Goal: Task Accomplishment & Management: Use online tool/utility

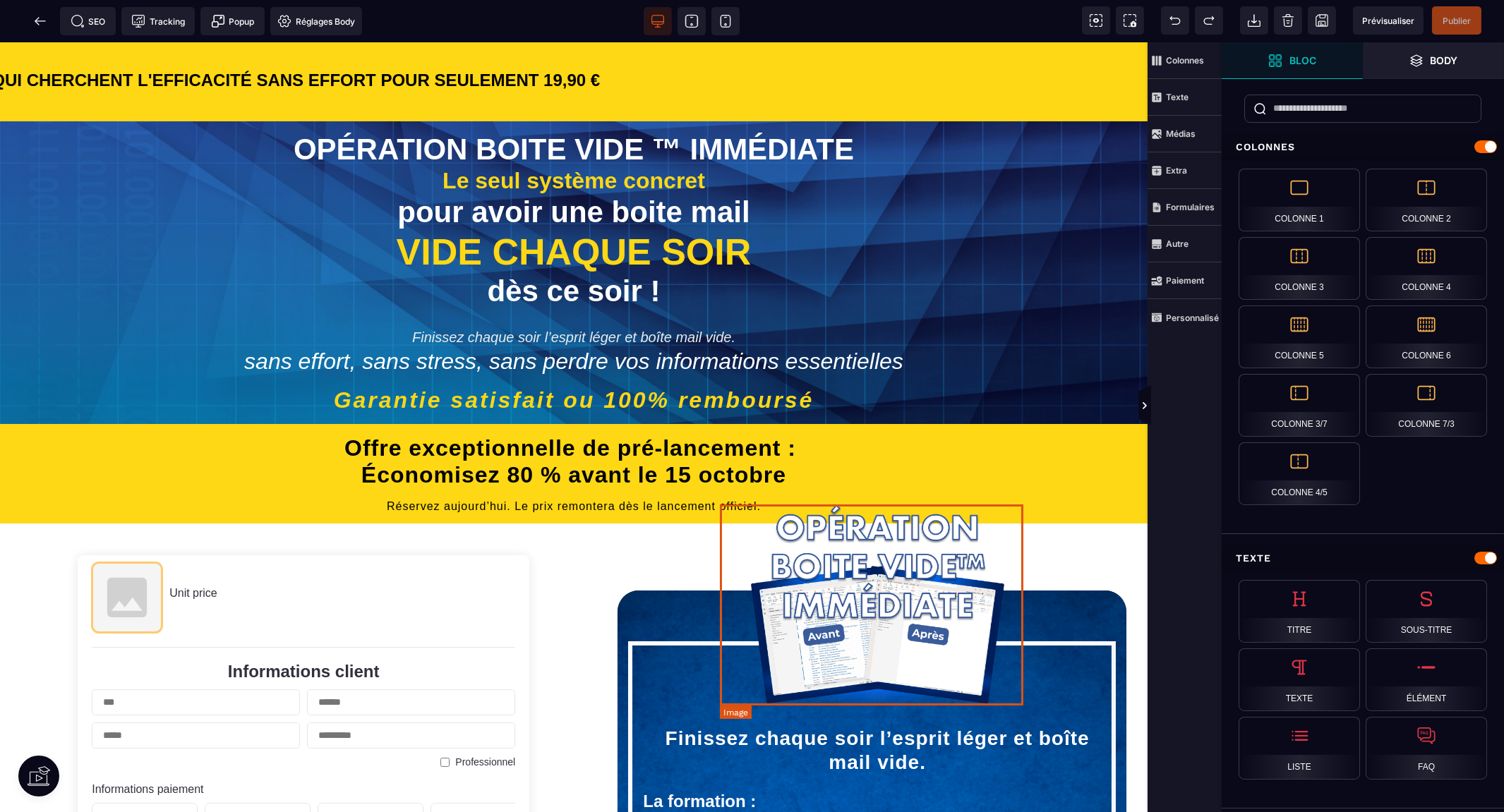
click at [825, 579] on img at bounding box center [877, 605] width 304 height 201
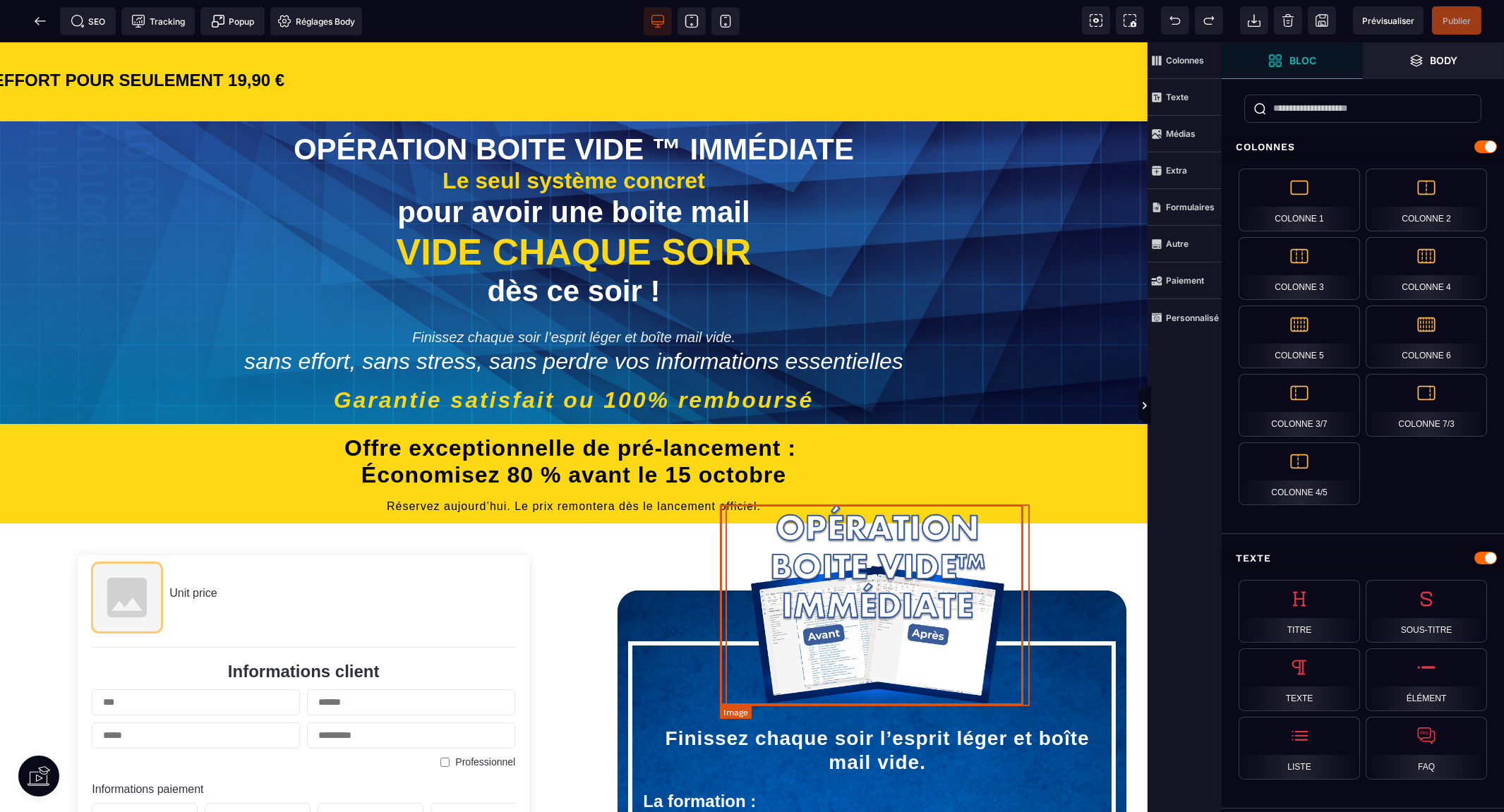
select select
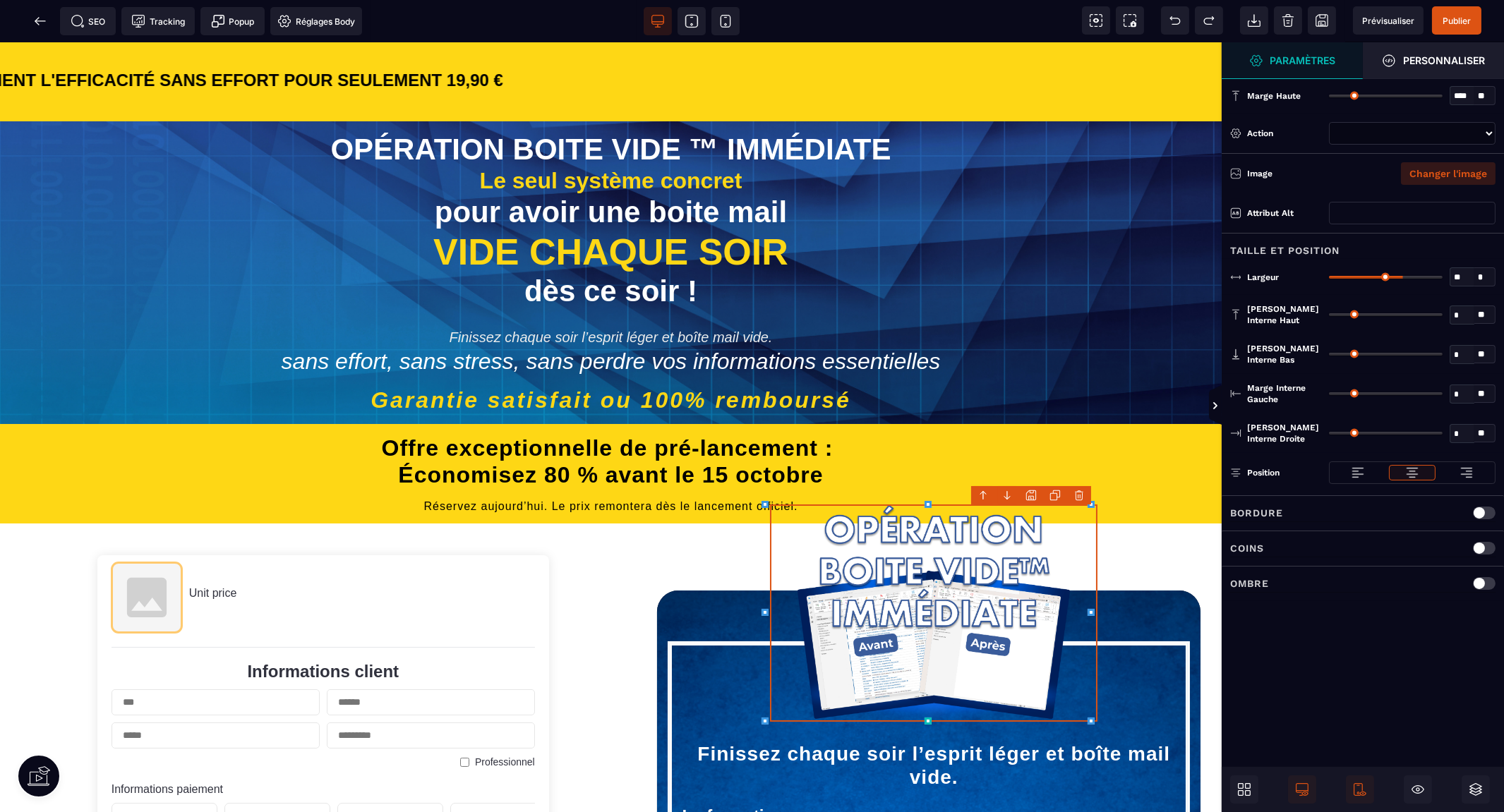
click at [1440, 172] on button "Changer l'image" at bounding box center [1448, 173] width 94 height 22
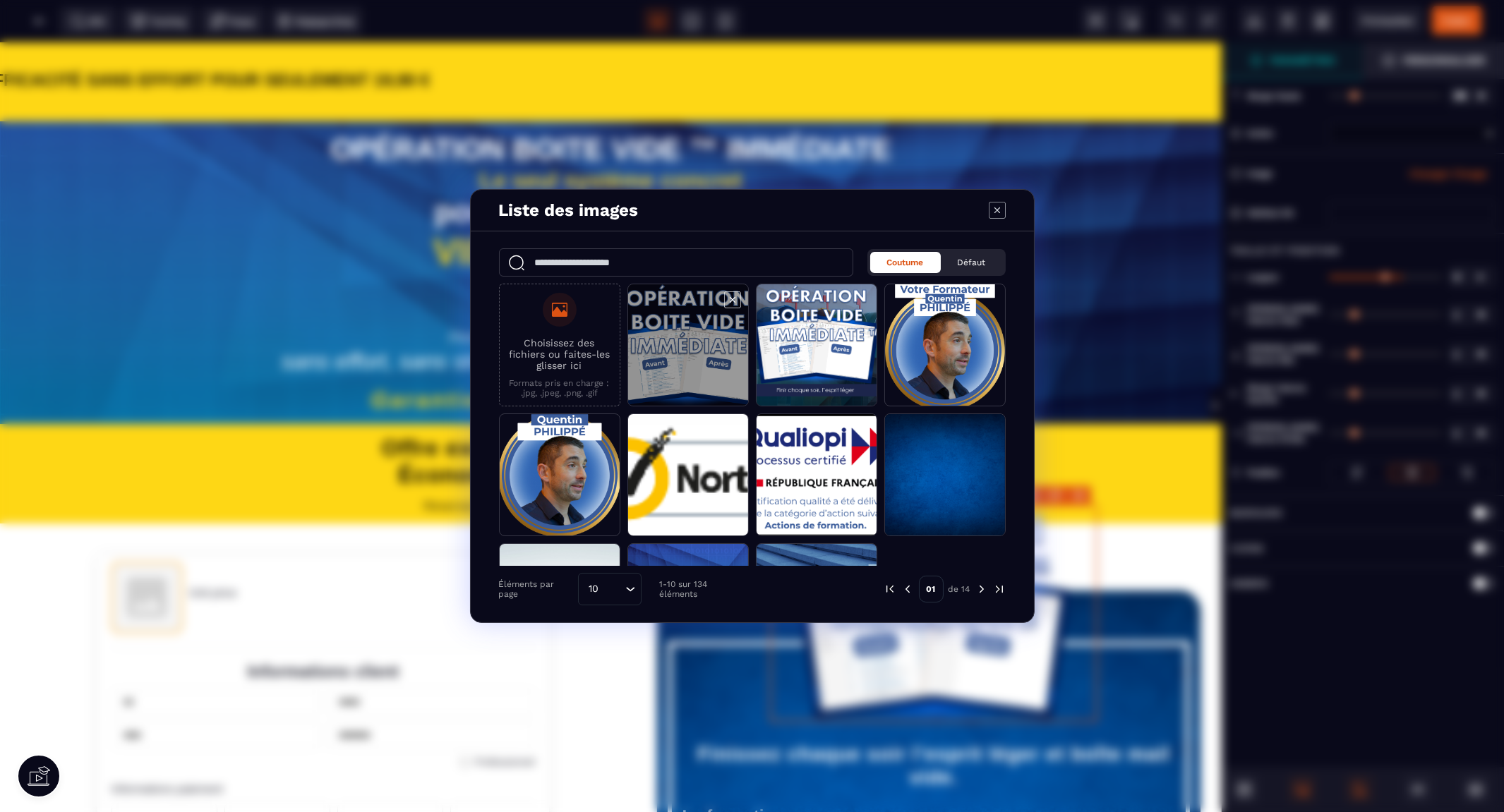
click at [674, 354] on span "Modal window" at bounding box center [688, 345] width 120 height 123
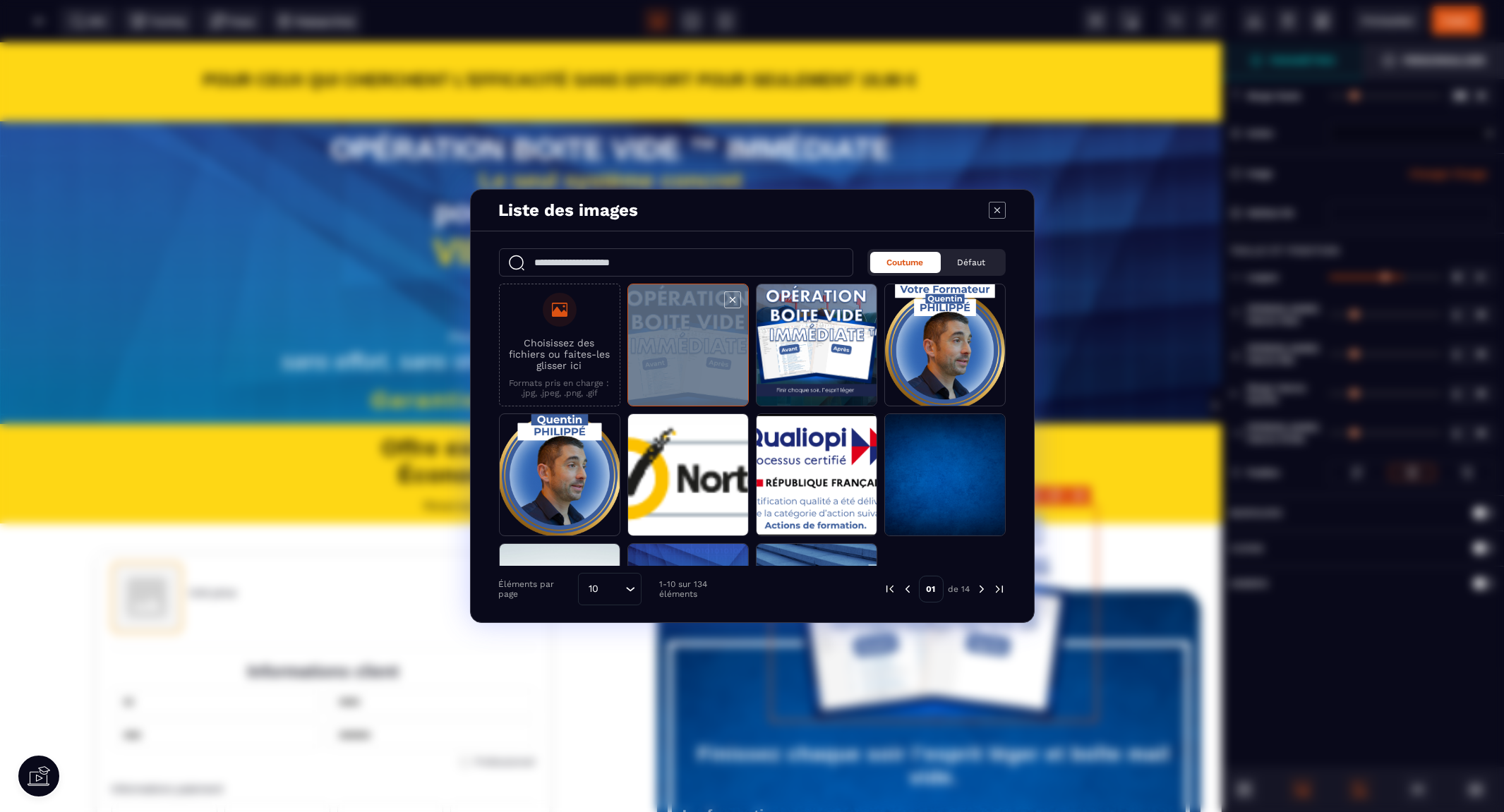
click at [674, 354] on span "Modal window" at bounding box center [688, 345] width 120 height 123
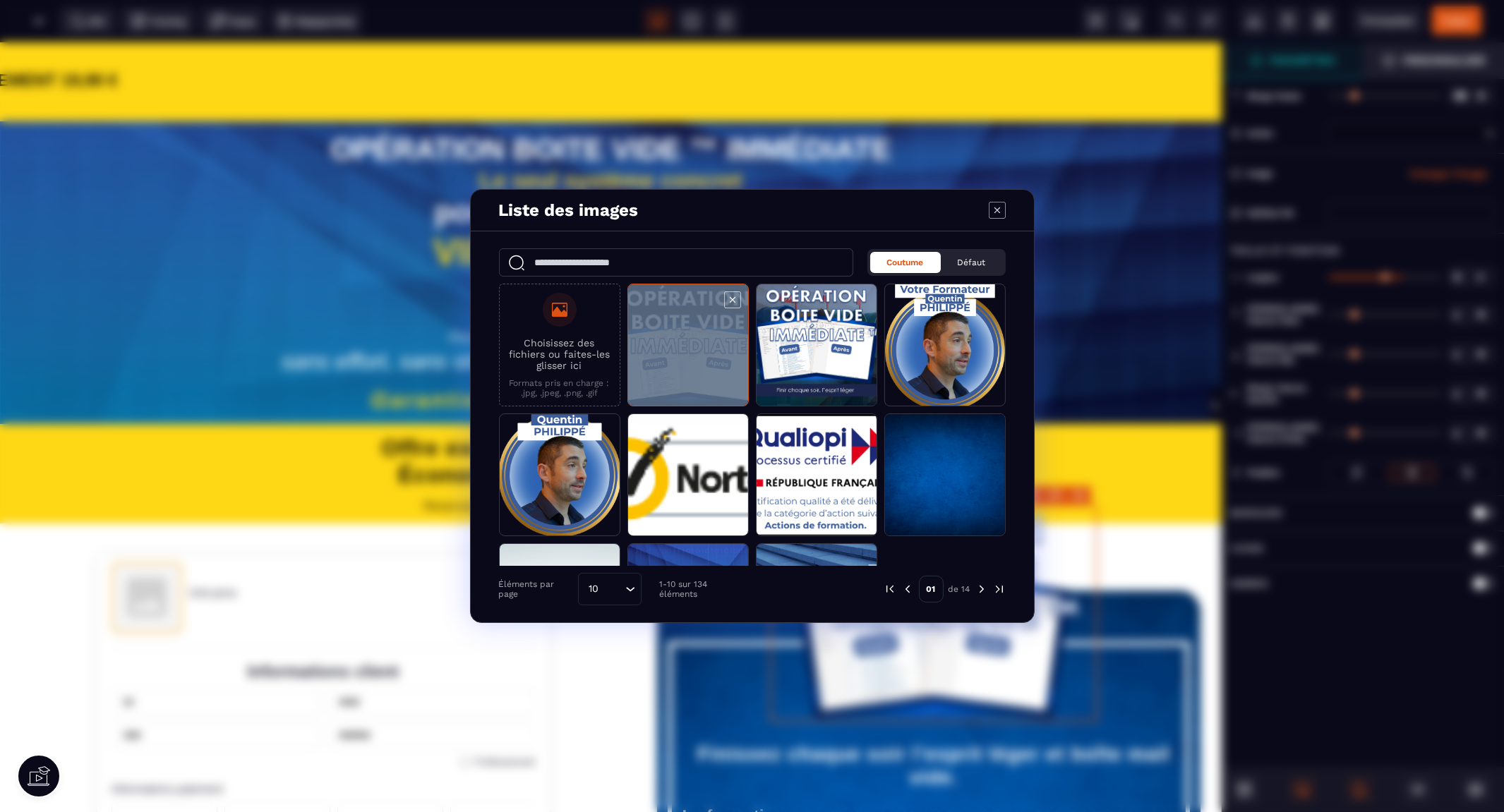
select select
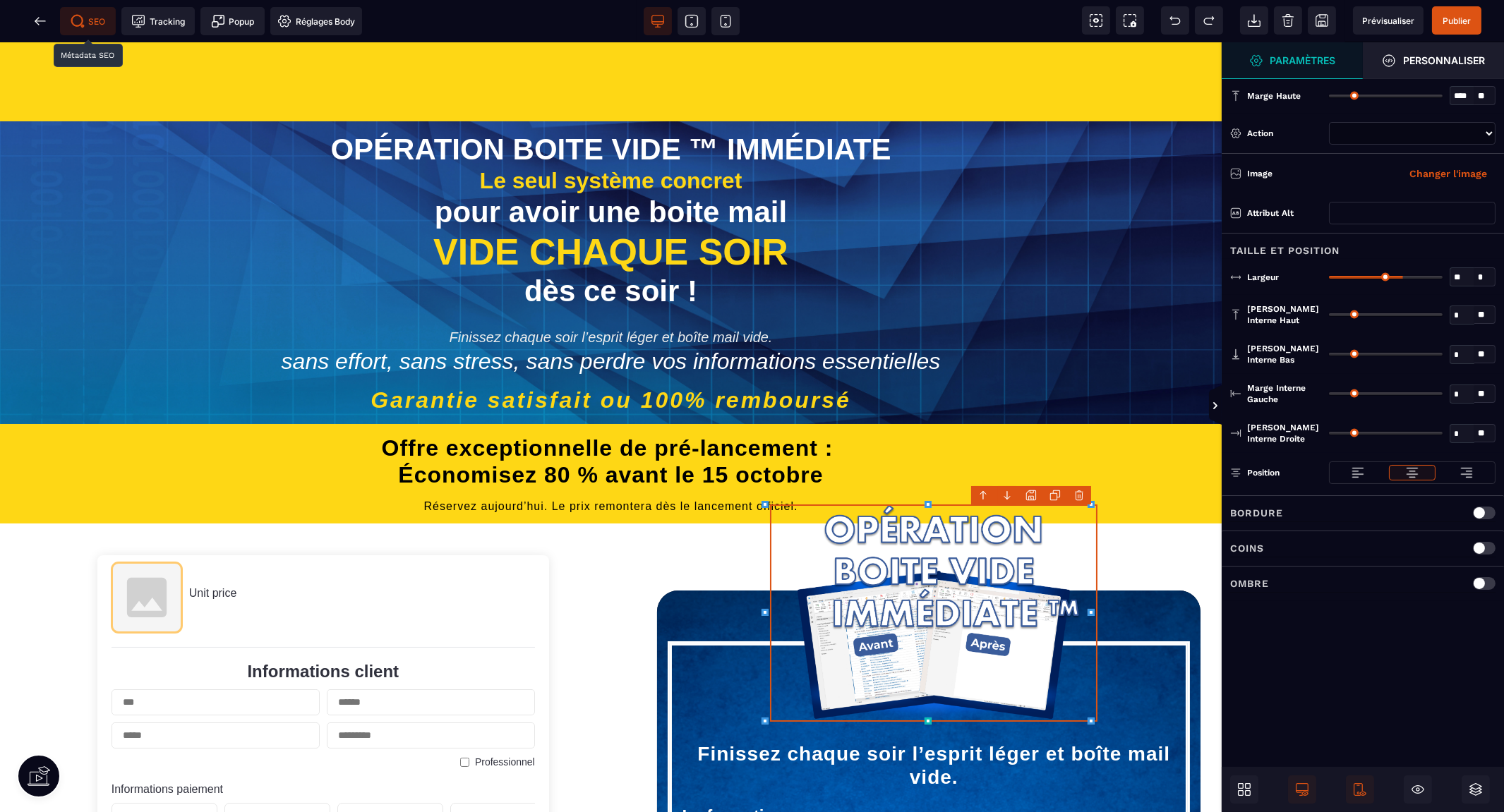
click at [94, 15] on span "SEO" at bounding box center [88, 22] width 35 height 14
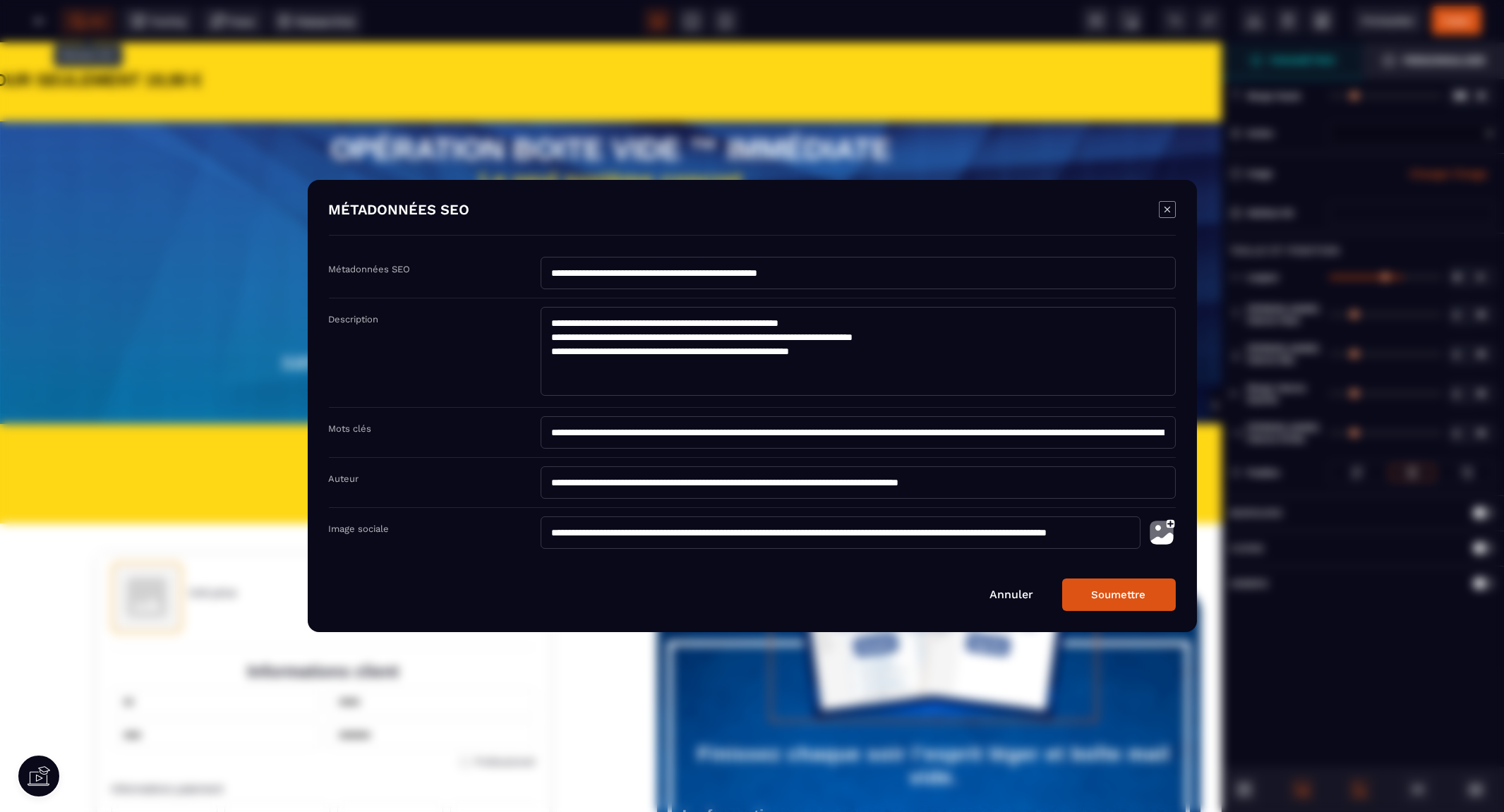
click at [1162, 532] on img "Modal window" at bounding box center [1161, 532] width 28 height 32
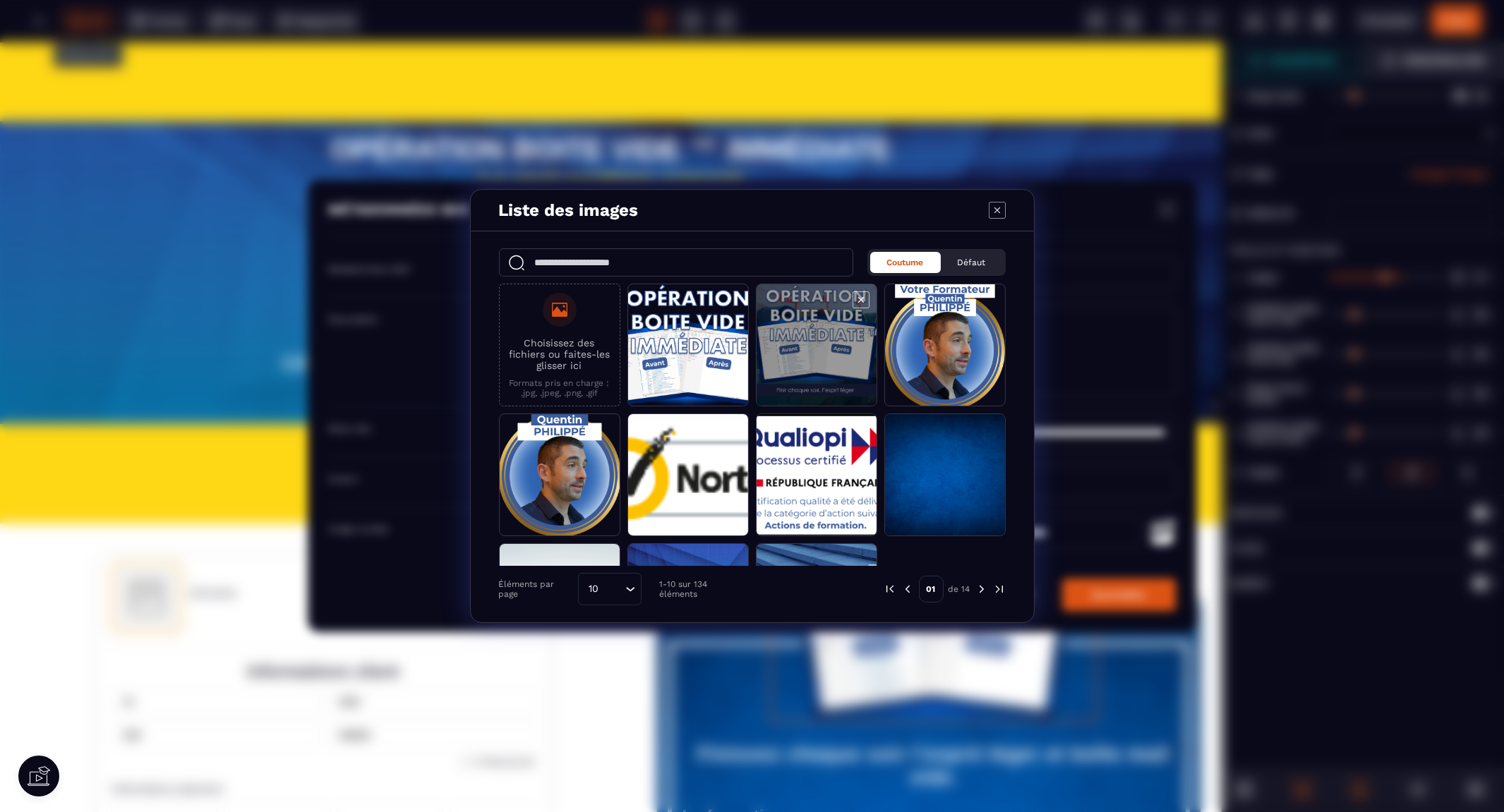
click at [807, 350] on span "Modal window" at bounding box center [816, 345] width 120 height 123
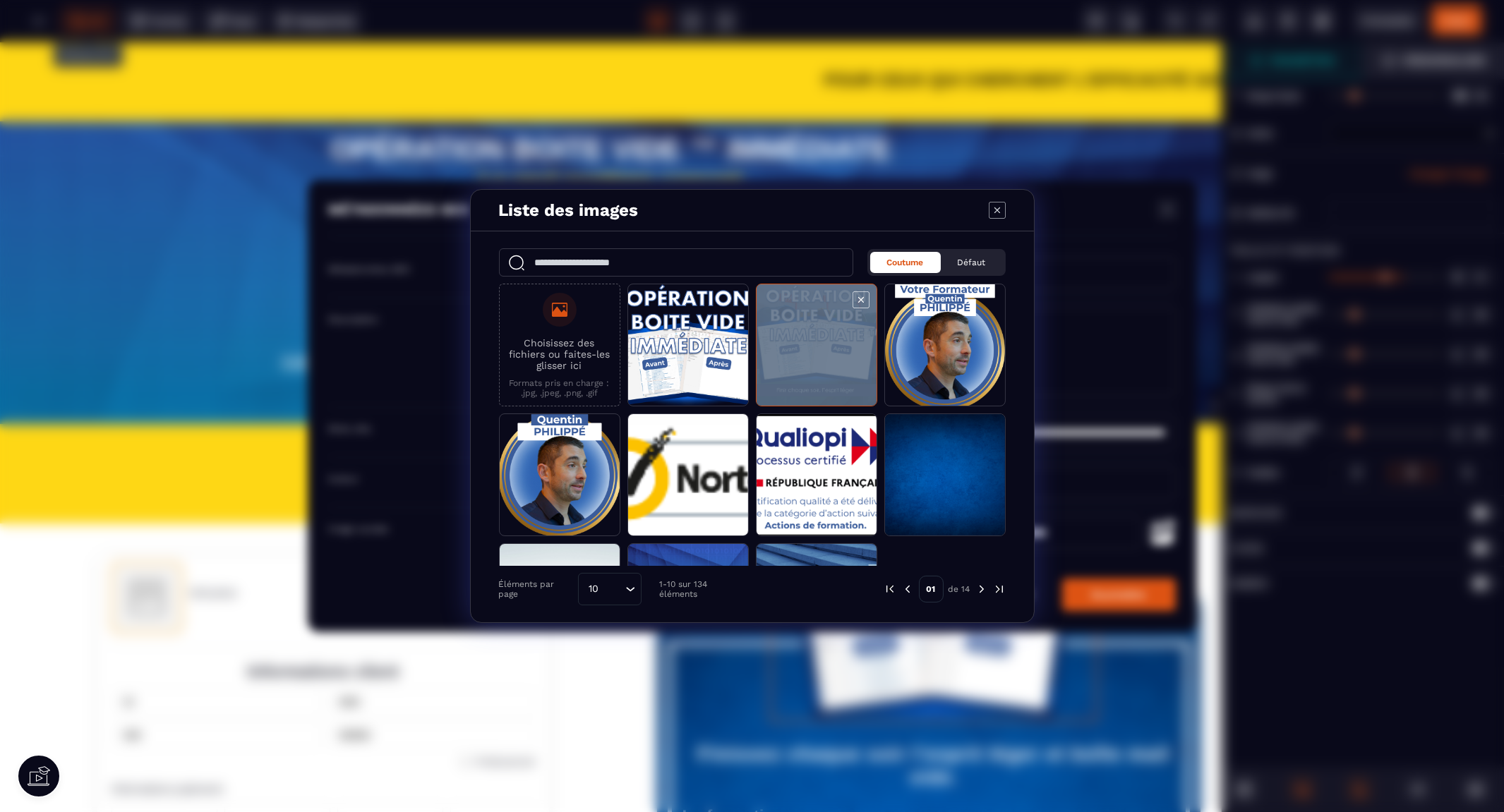
click at [807, 350] on span "Modal window" at bounding box center [816, 345] width 120 height 123
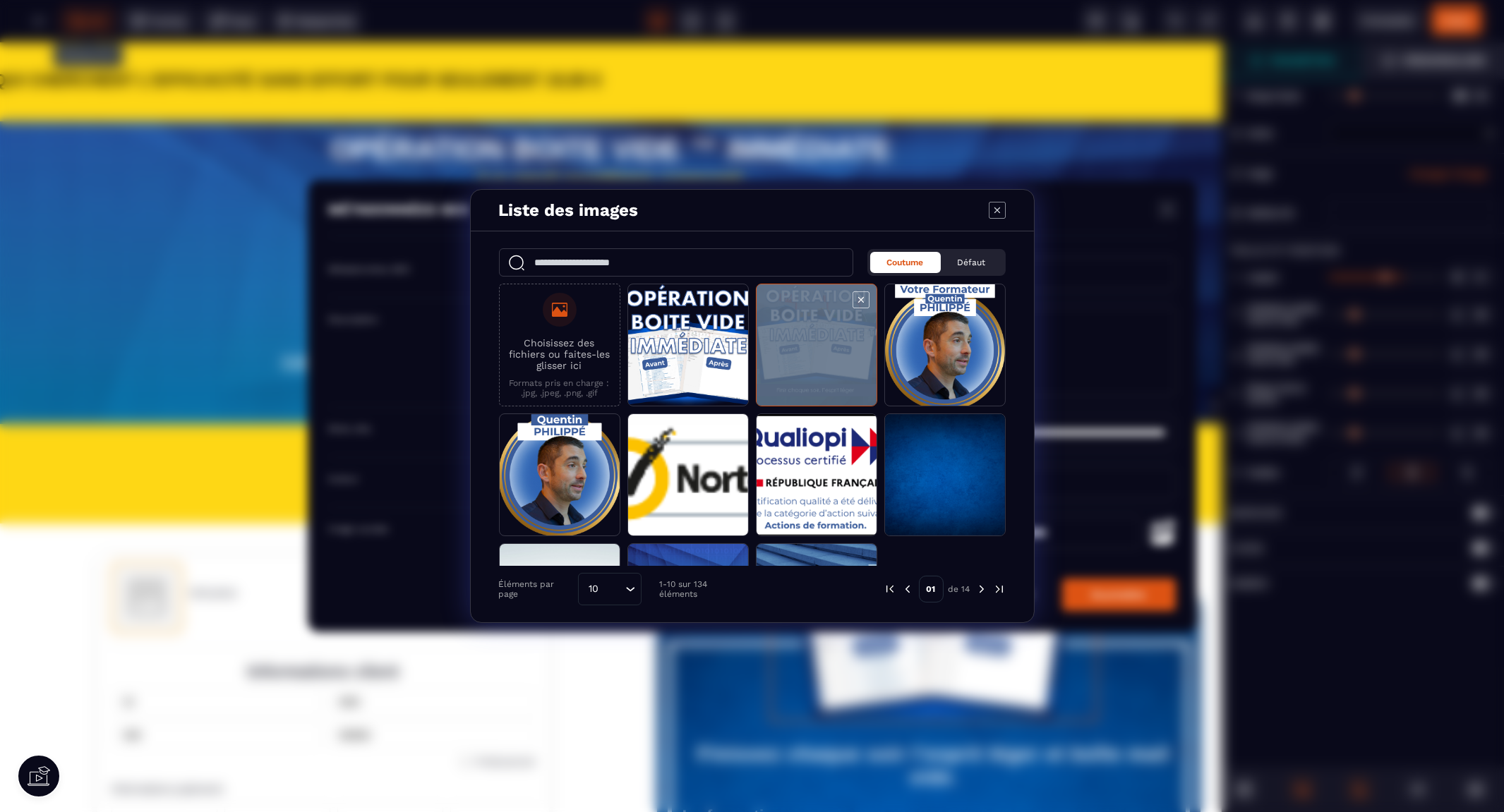
type input "**********"
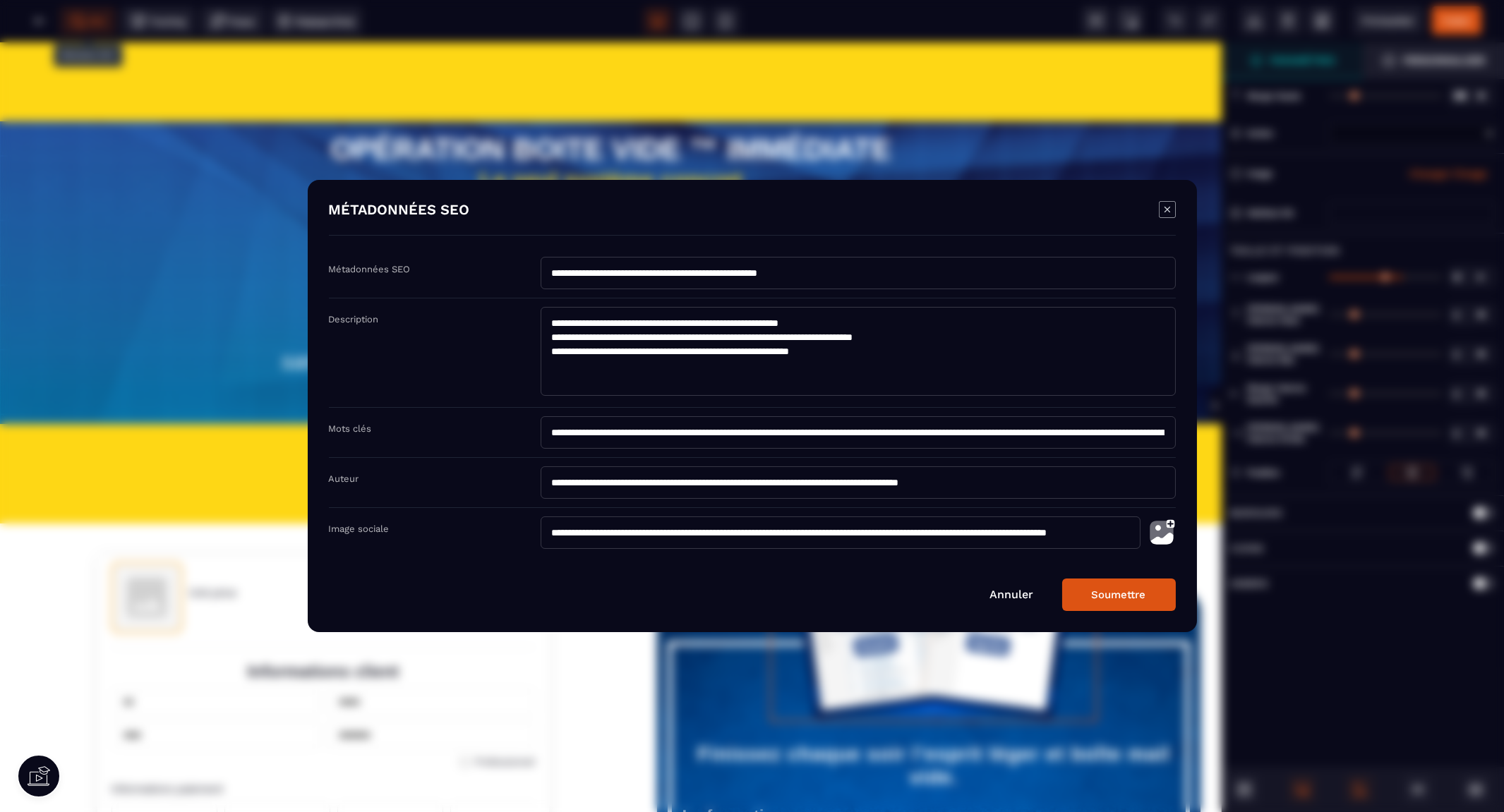
click at [1119, 595] on button "Soumettre" at bounding box center [1119, 594] width 114 height 32
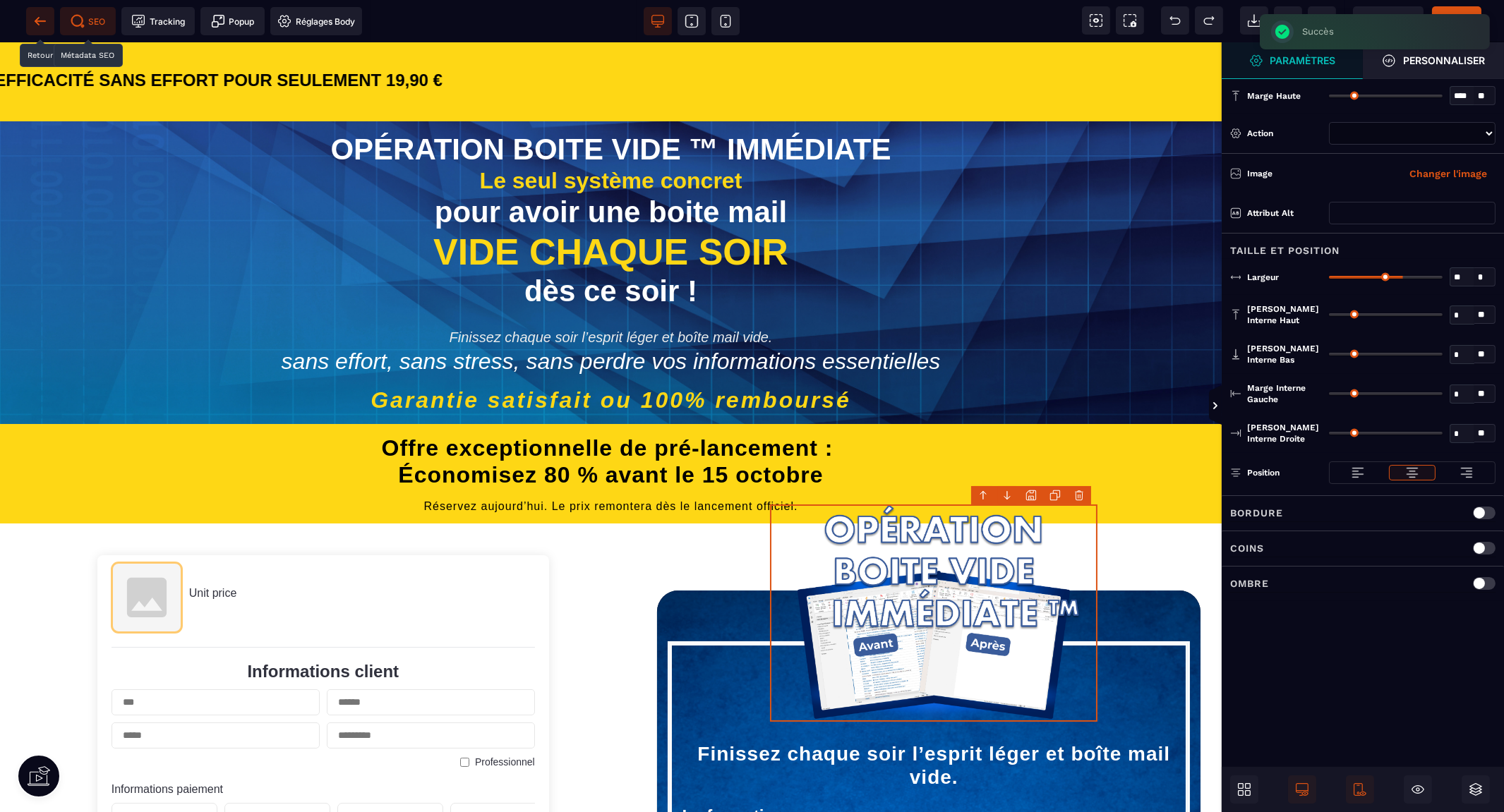
click at [36, 16] on icon at bounding box center [40, 22] width 14 height 14
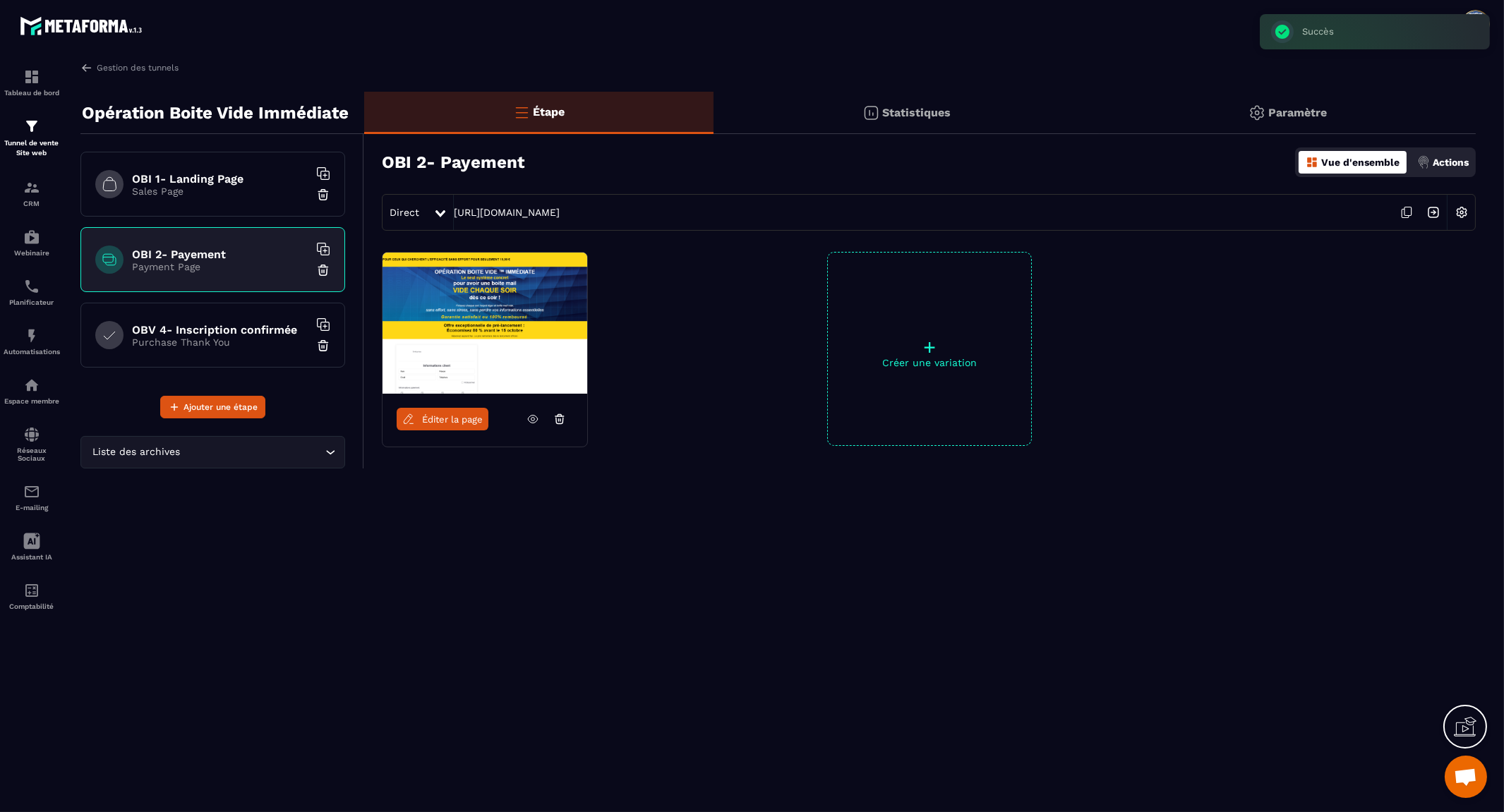
click at [201, 198] on div "OBI 1- Landing Page Sales Page" at bounding box center [213, 184] width 265 height 65
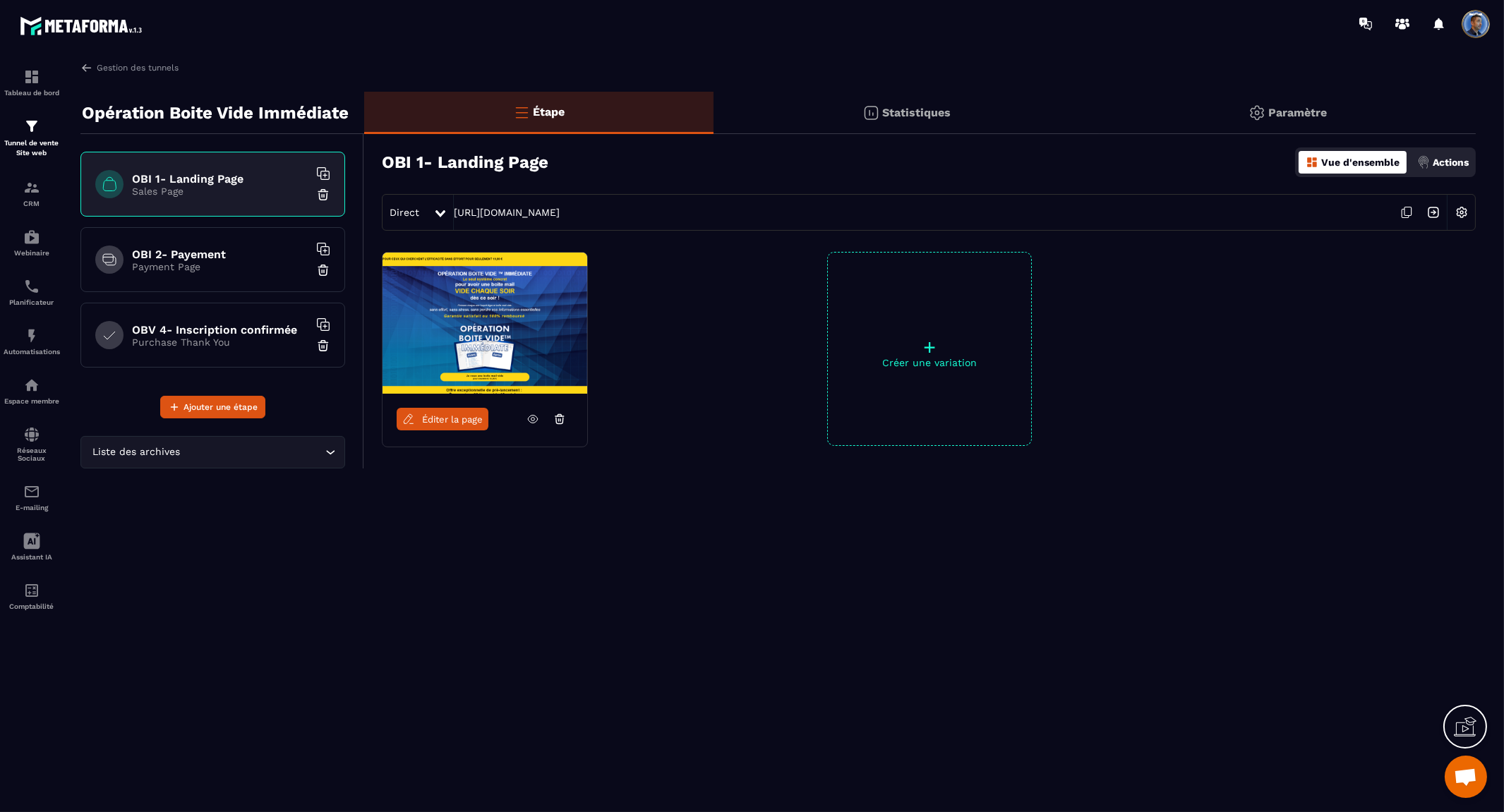
click at [447, 414] on span "Éditer la page" at bounding box center [452, 419] width 60 height 11
